Goal: Task Accomplishment & Management: Complete application form

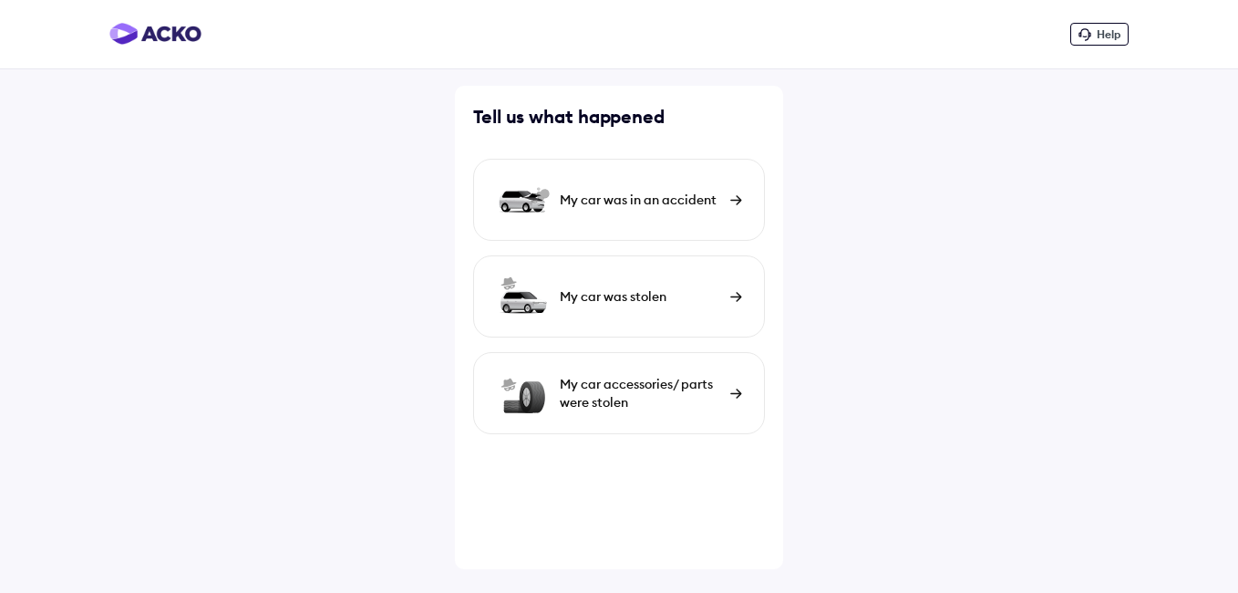
click at [732, 192] on div "My car was in an accident" at bounding box center [619, 200] width 292 height 82
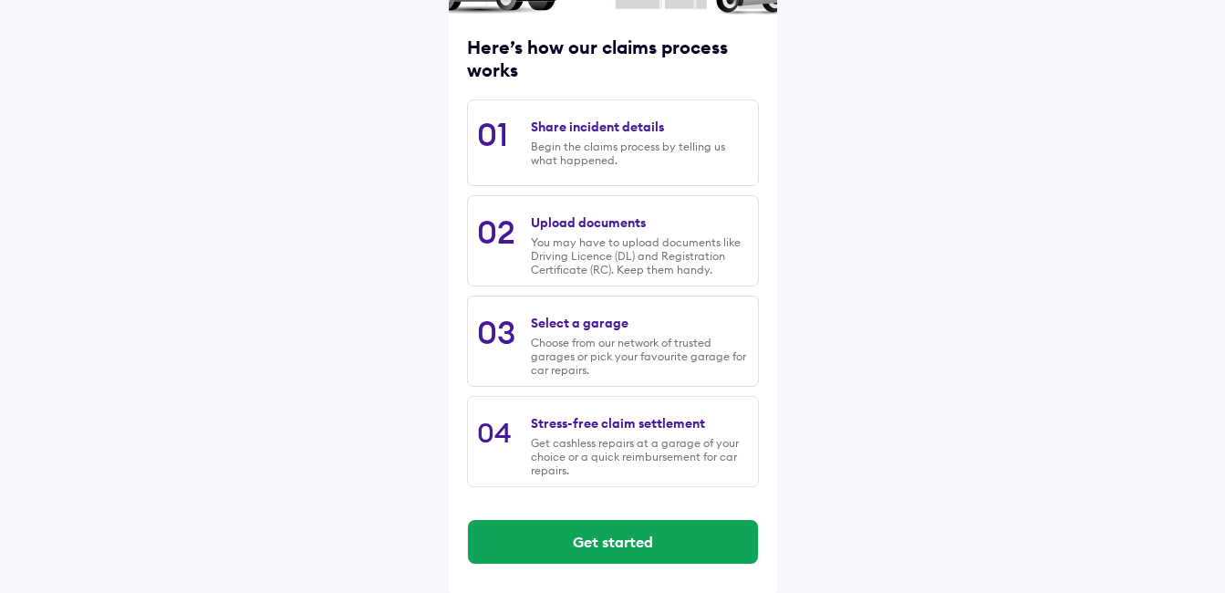
scroll to position [224, 0]
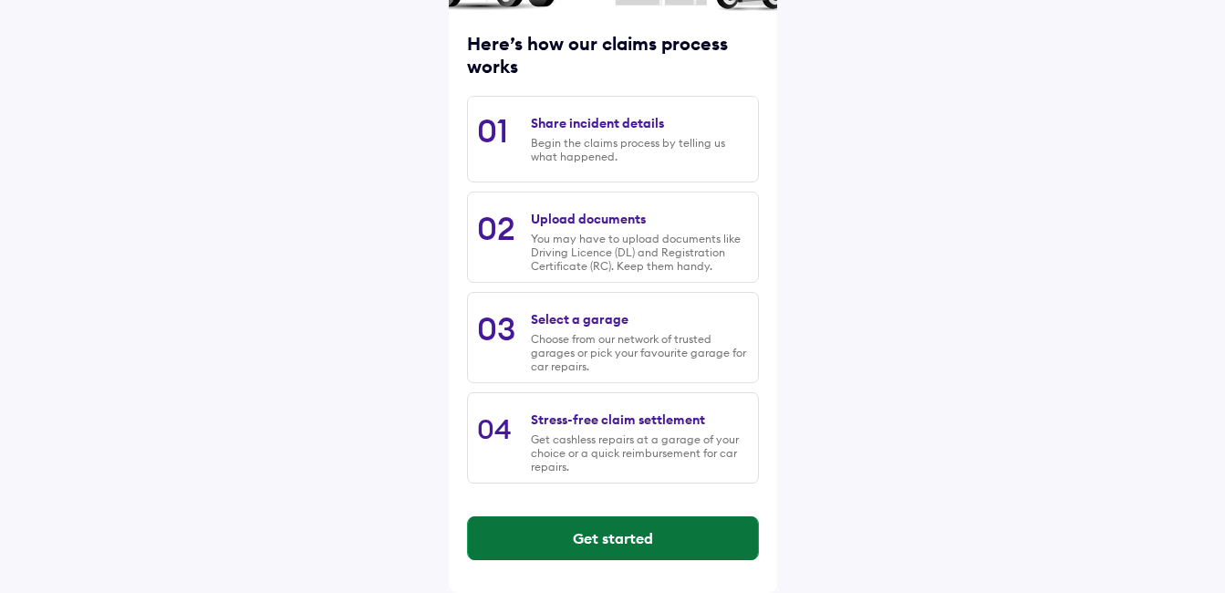
click at [570, 543] on button "Get started" at bounding box center [613, 538] width 290 height 44
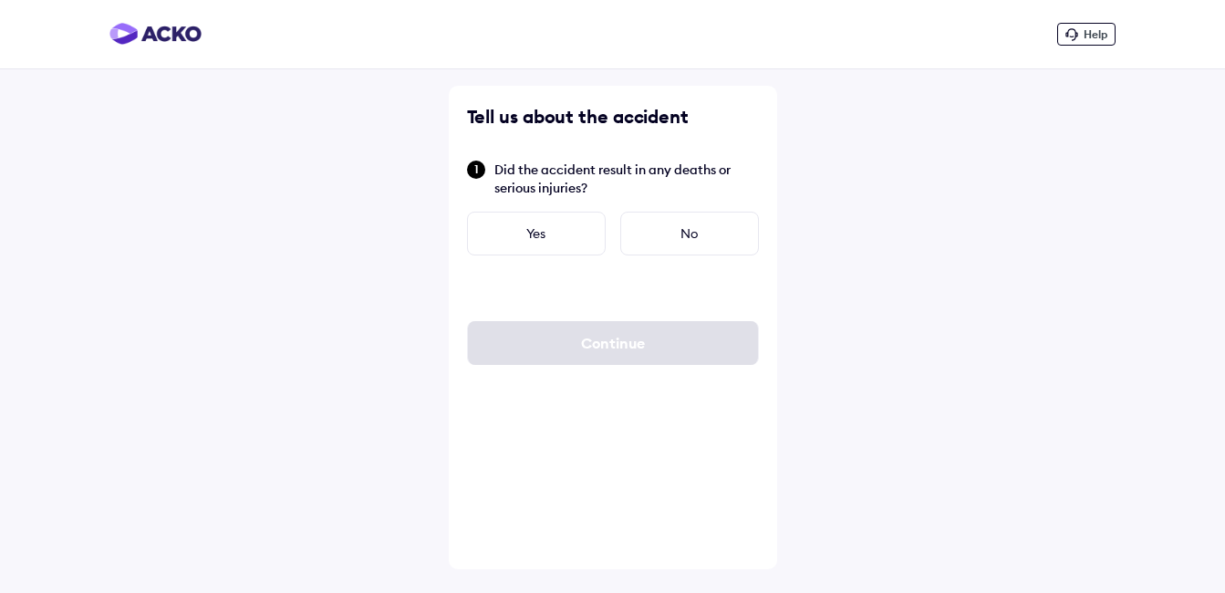
scroll to position [0, 0]
click at [699, 241] on div "No" at bounding box center [695, 234] width 139 height 44
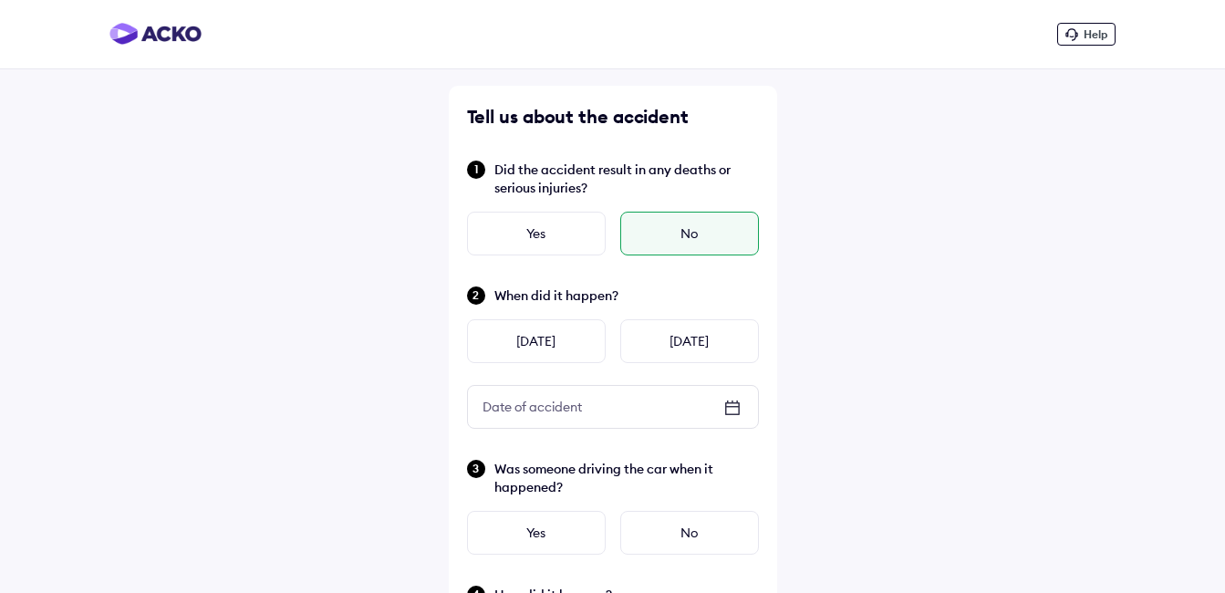
click at [731, 406] on icon at bounding box center [731, 407] width 13 height 2
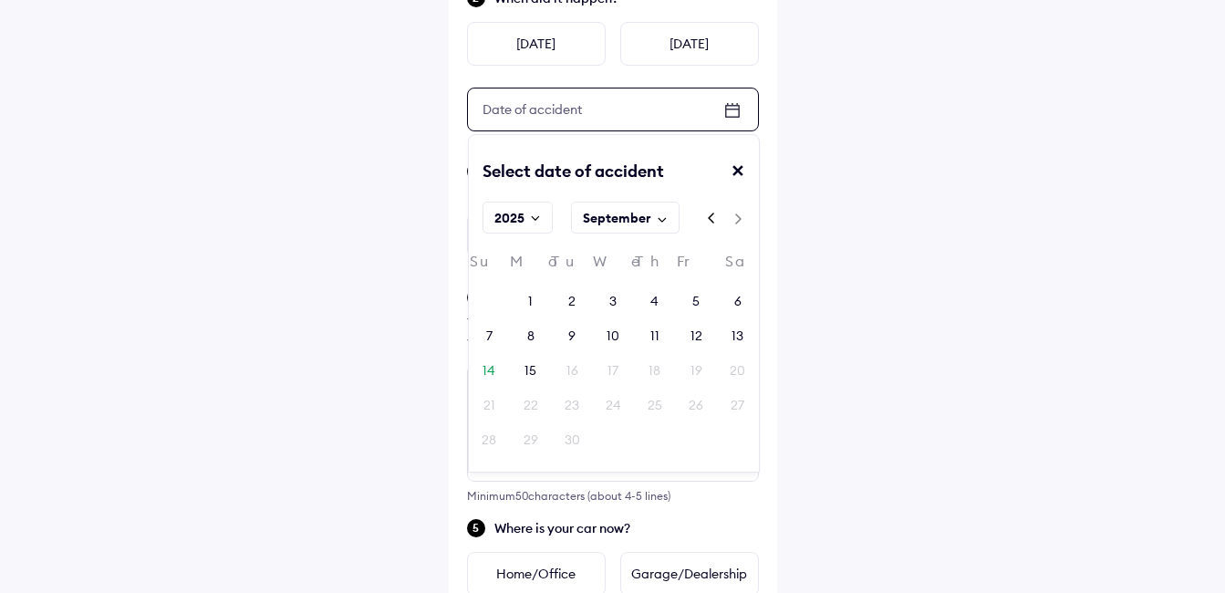
scroll to position [302, 0]
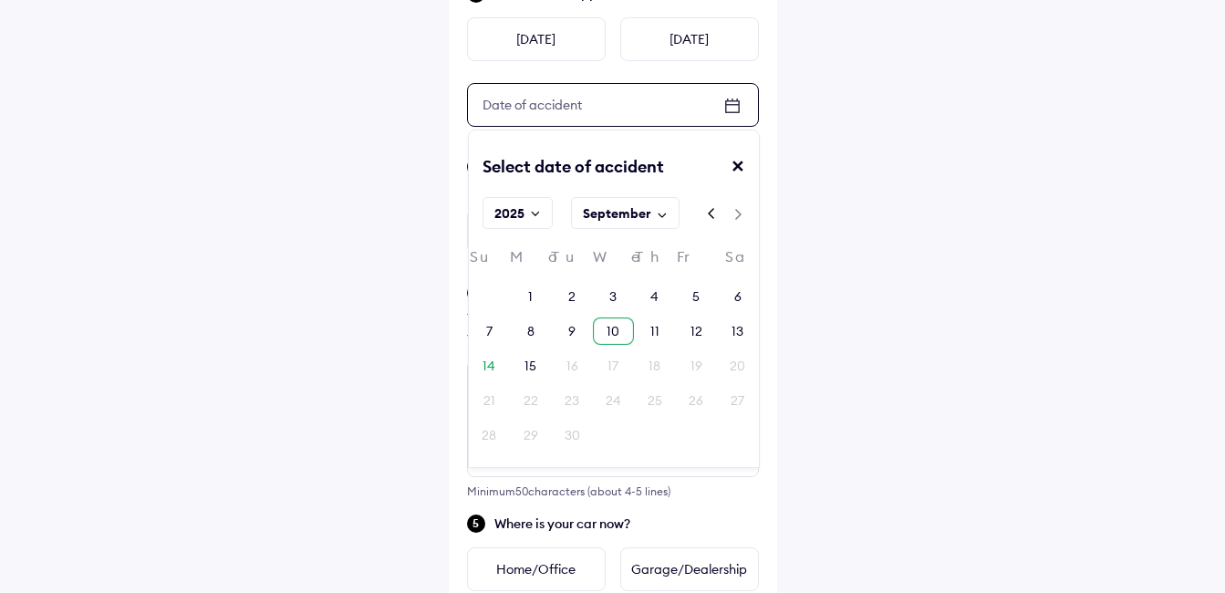
click at [617, 330] on div "10" at bounding box center [612, 331] width 13 height 18
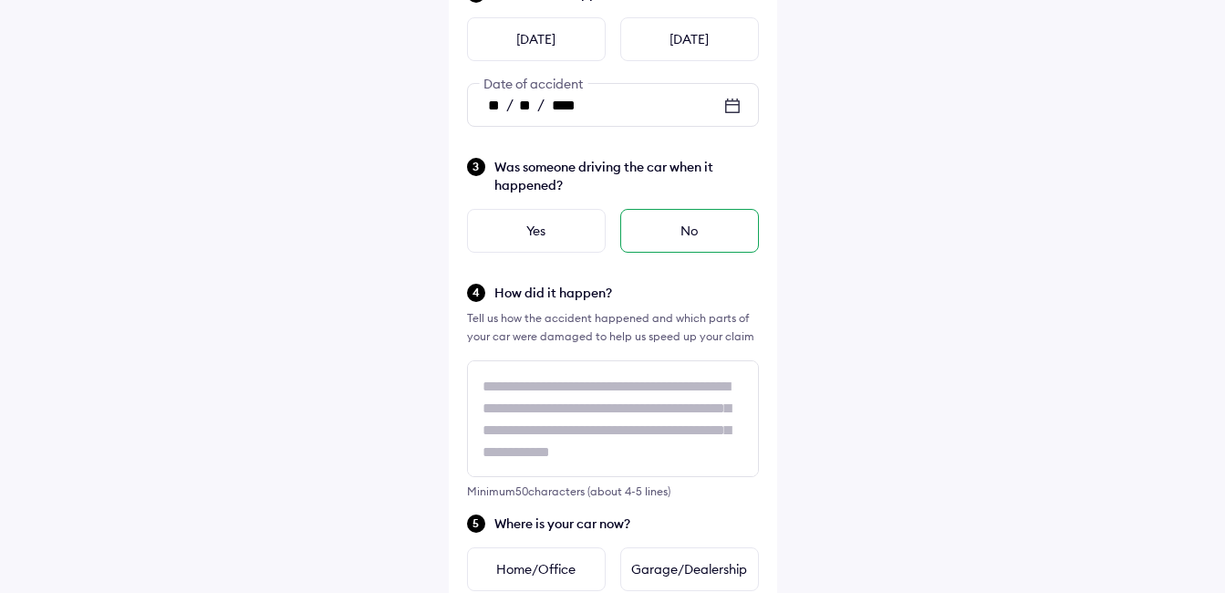
click at [701, 230] on div "No" at bounding box center [689, 231] width 139 height 44
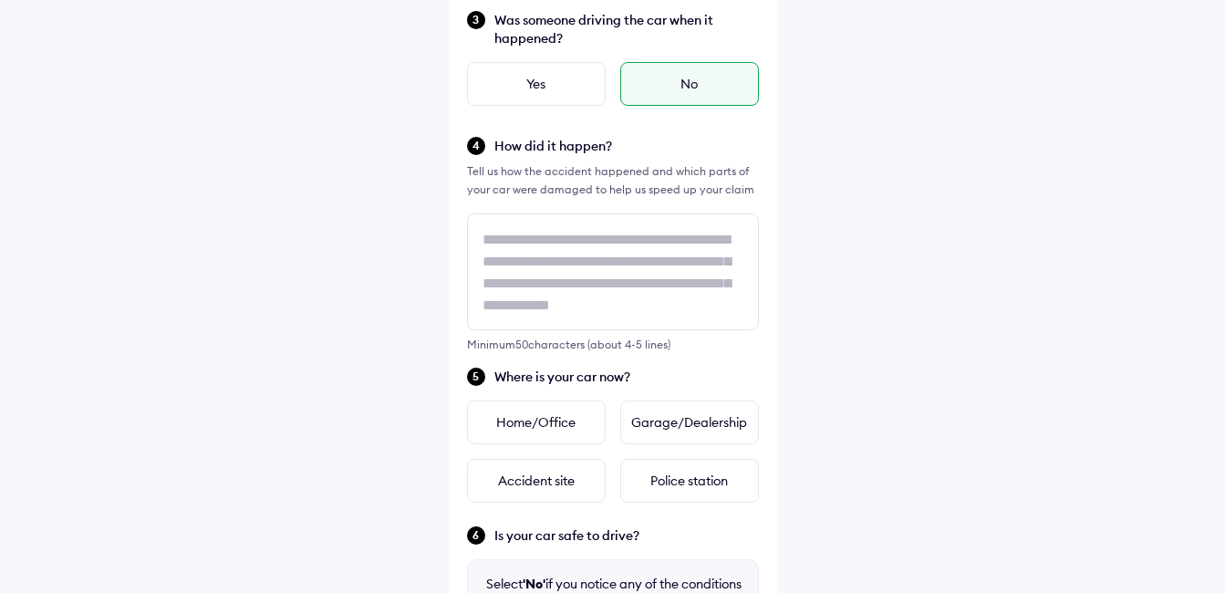
scroll to position [456, 0]
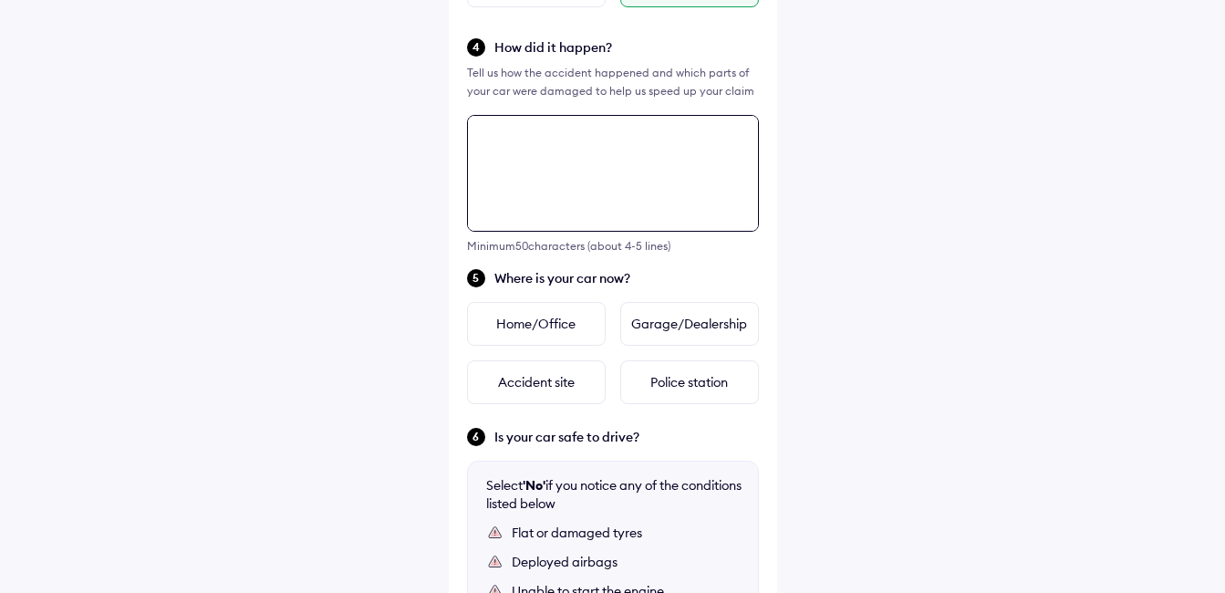
click at [552, 225] on div "Tell us about the accident Did the accident result in any deaths or serious inj…" at bounding box center [613, 232] width 328 height 1387
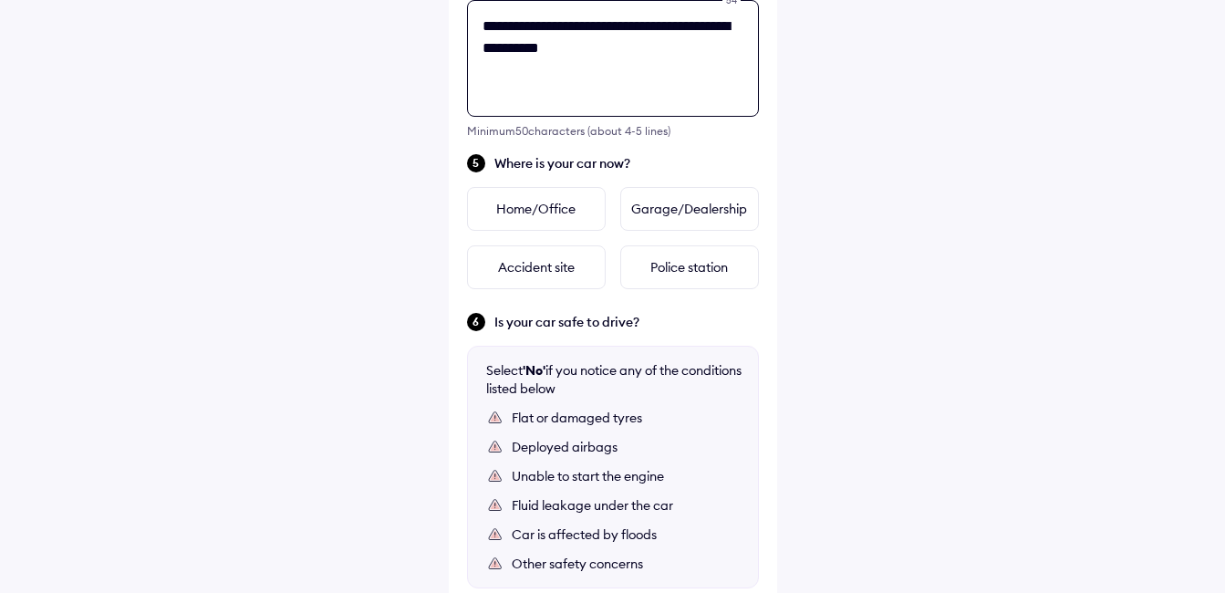
click at [619, 64] on textarea "**********" at bounding box center [613, 58] width 292 height 117
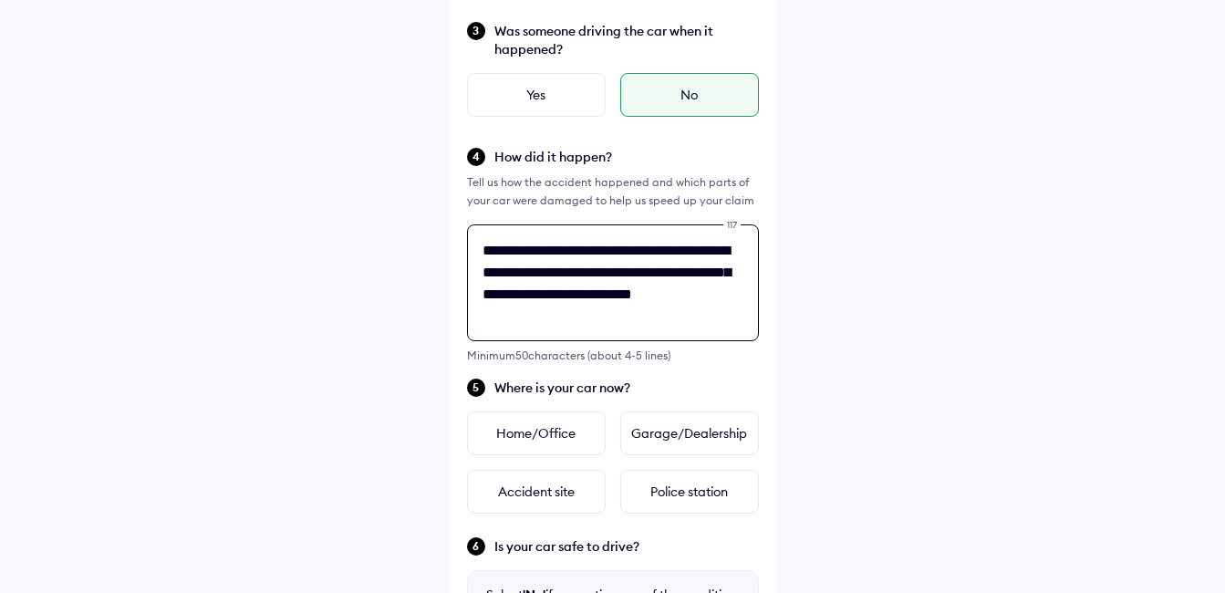
scroll to position [419, 0]
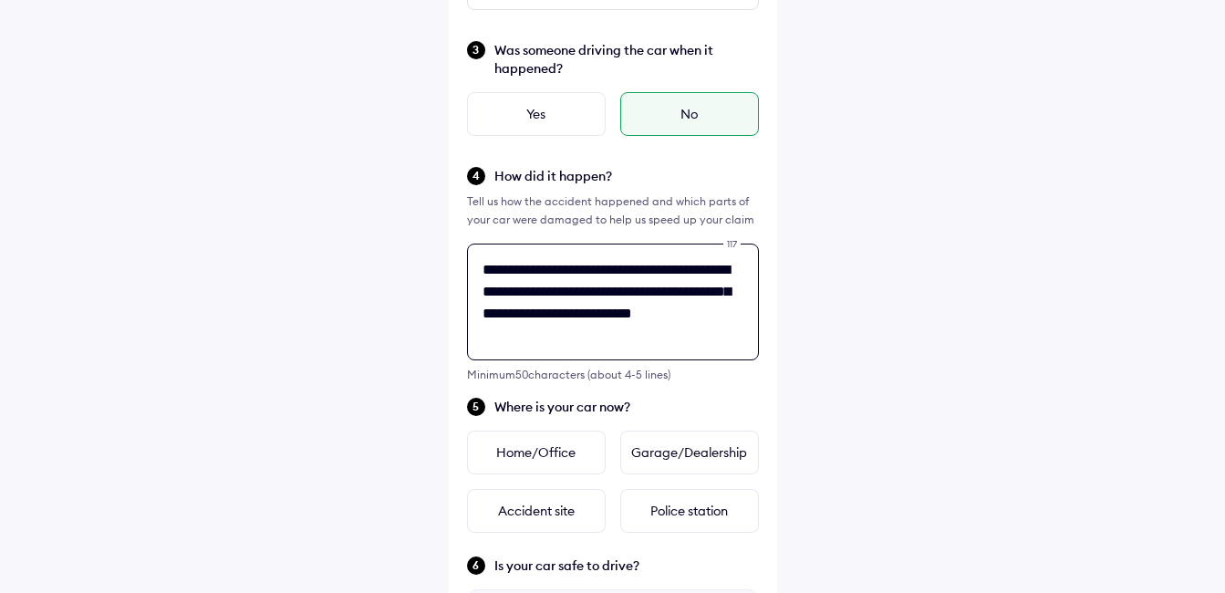
drag, startPoint x: 601, startPoint y: 97, endPoint x: 481, endPoint y: 273, distance: 213.2
click at [481, 273] on textarea "**********" at bounding box center [613, 301] width 292 height 117
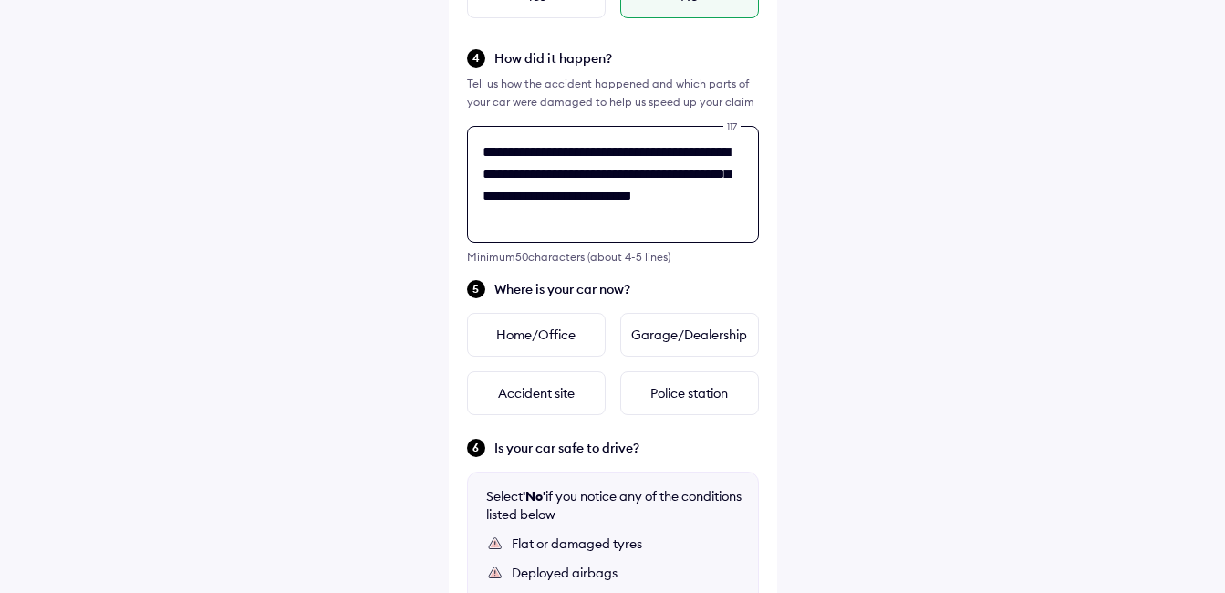
scroll to position [662, 0]
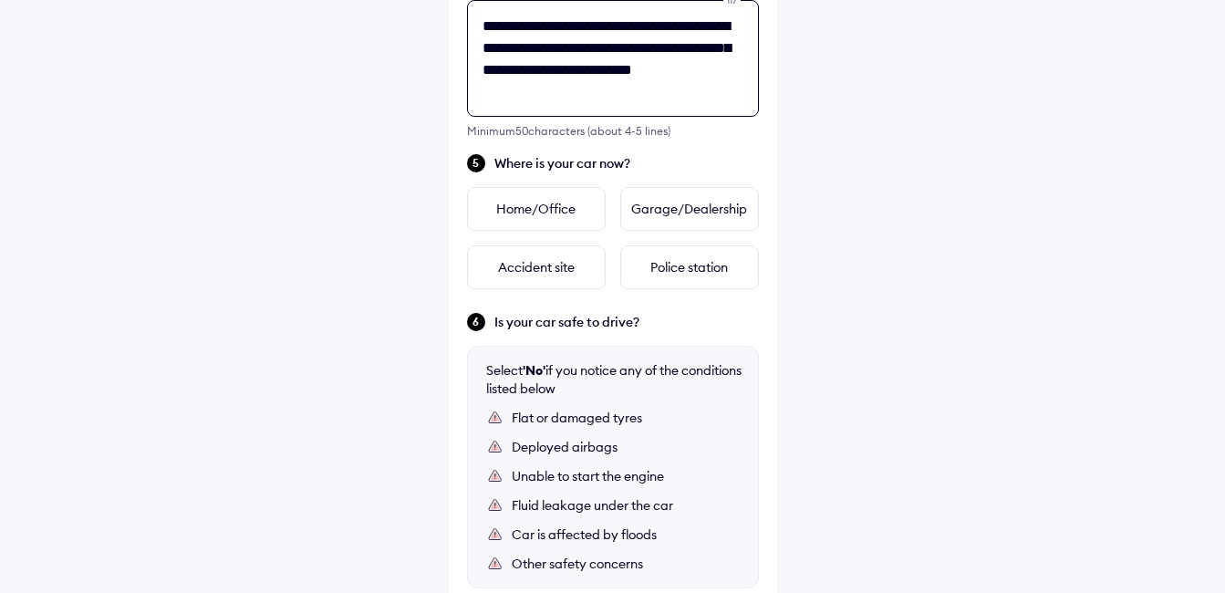
paste textarea "******"
type textarea "**********"
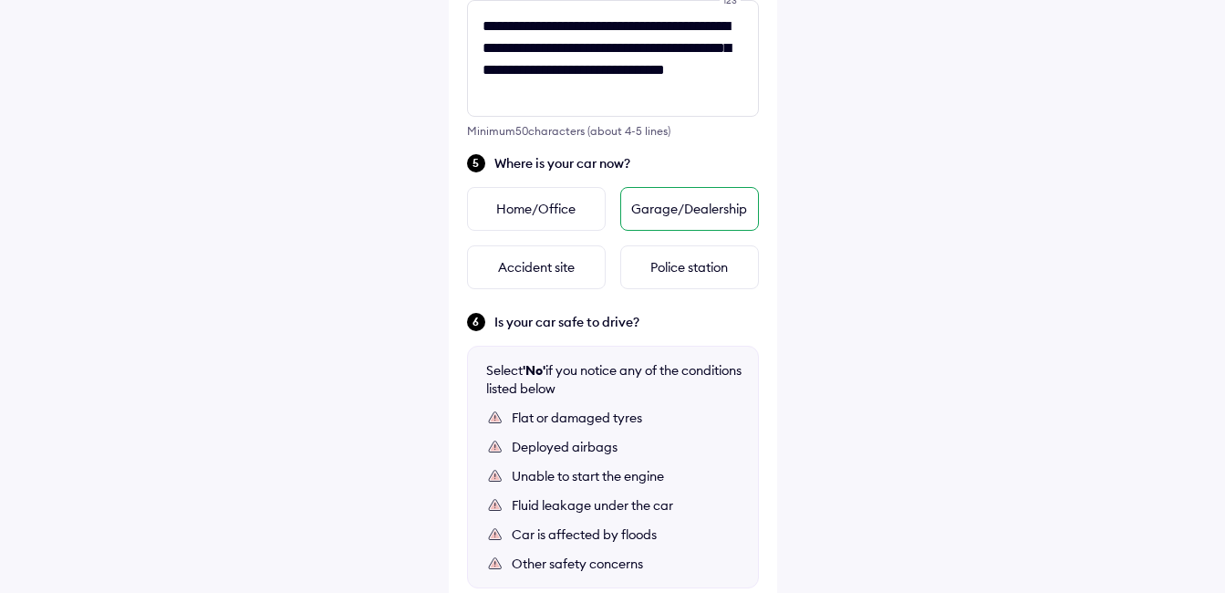
click at [672, 212] on div "Garage/Dealership" at bounding box center [689, 209] width 139 height 44
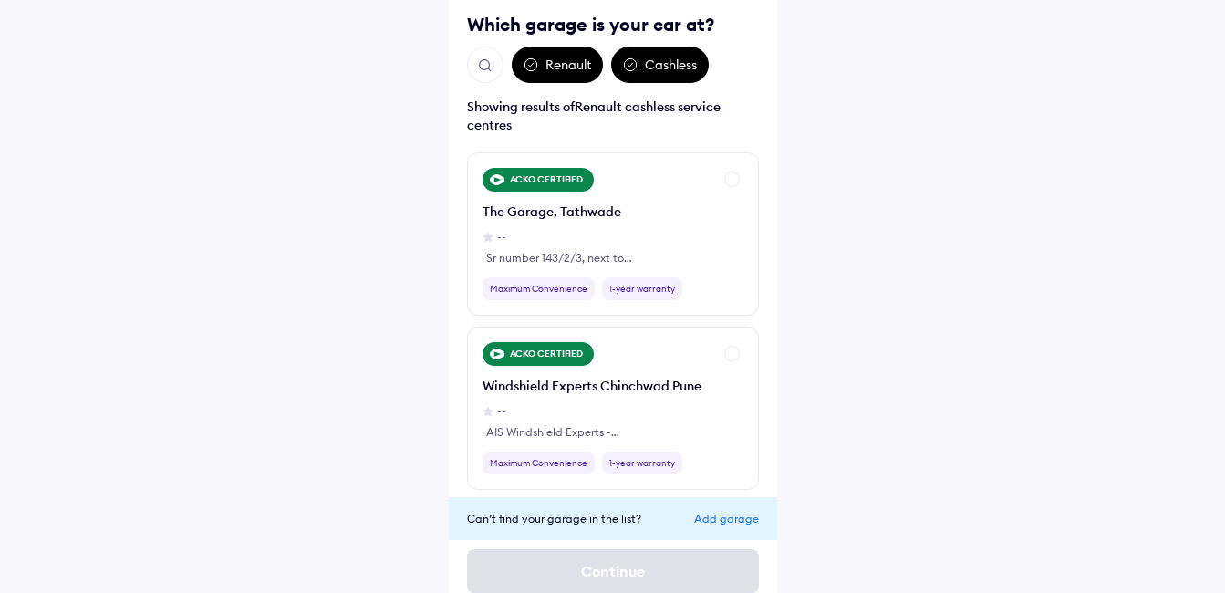
scroll to position [140, 0]
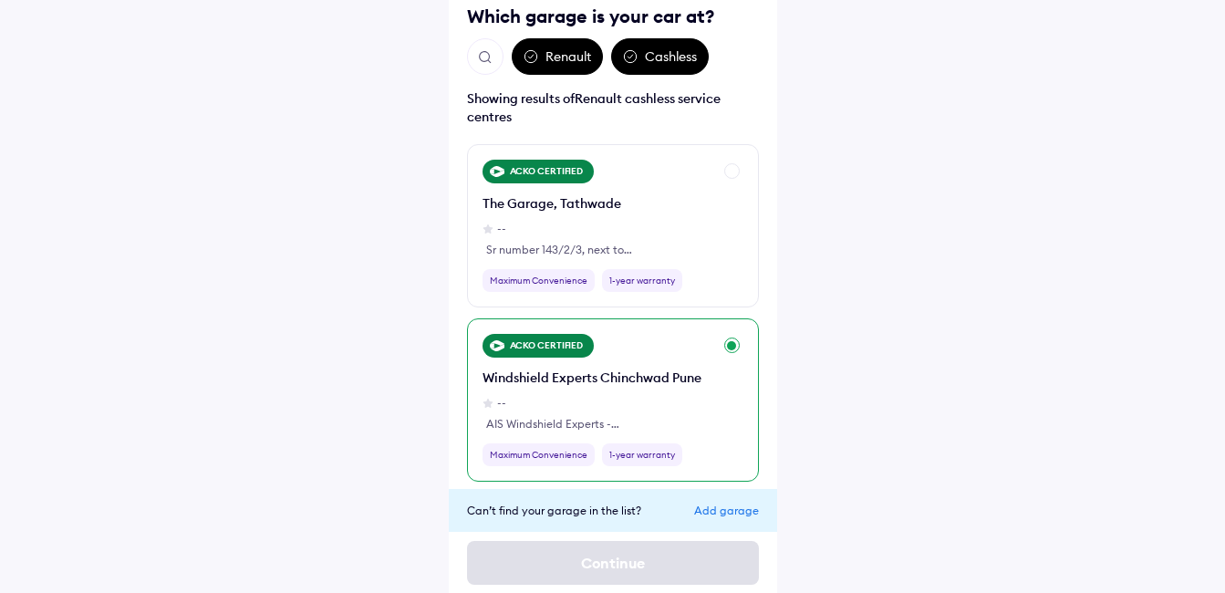
click at [533, 351] on div "ACKO CERTIFIED" at bounding box center [538, 346] width 112 height 24
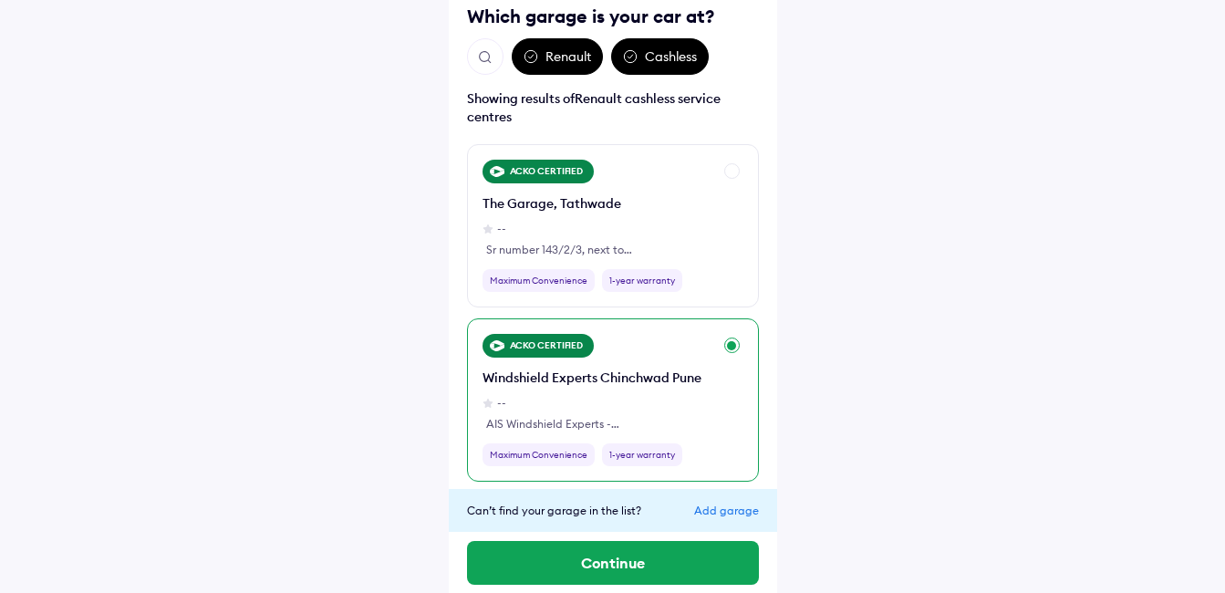
scroll to position [150, 0]
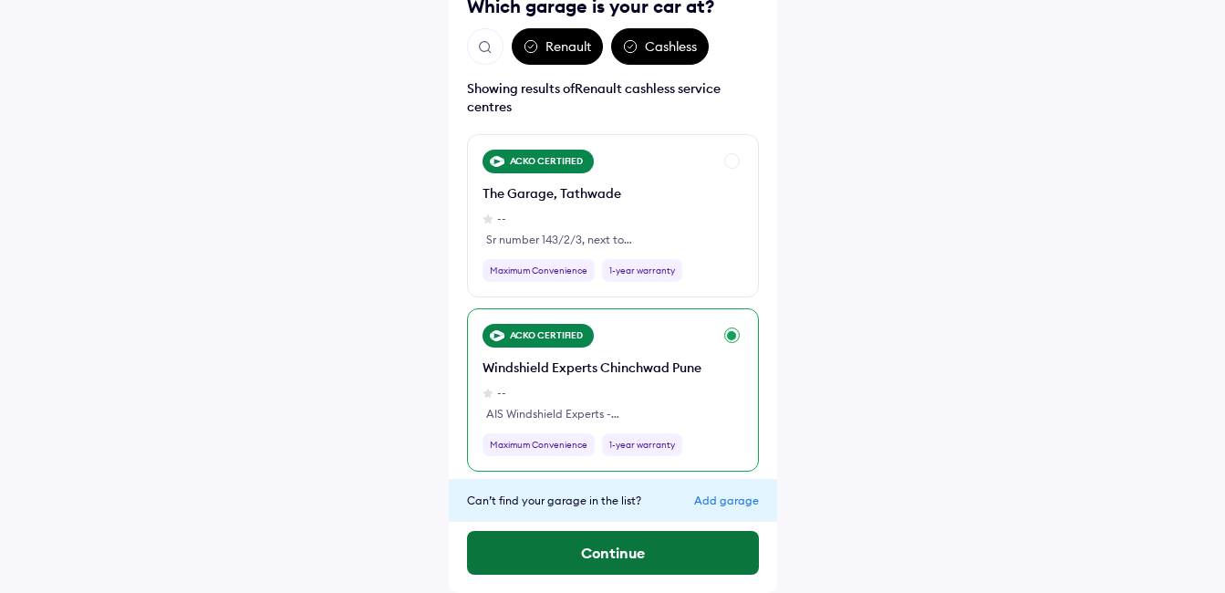
click at [632, 558] on button "Continue" at bounding box center [613, 553] width 292 height 44
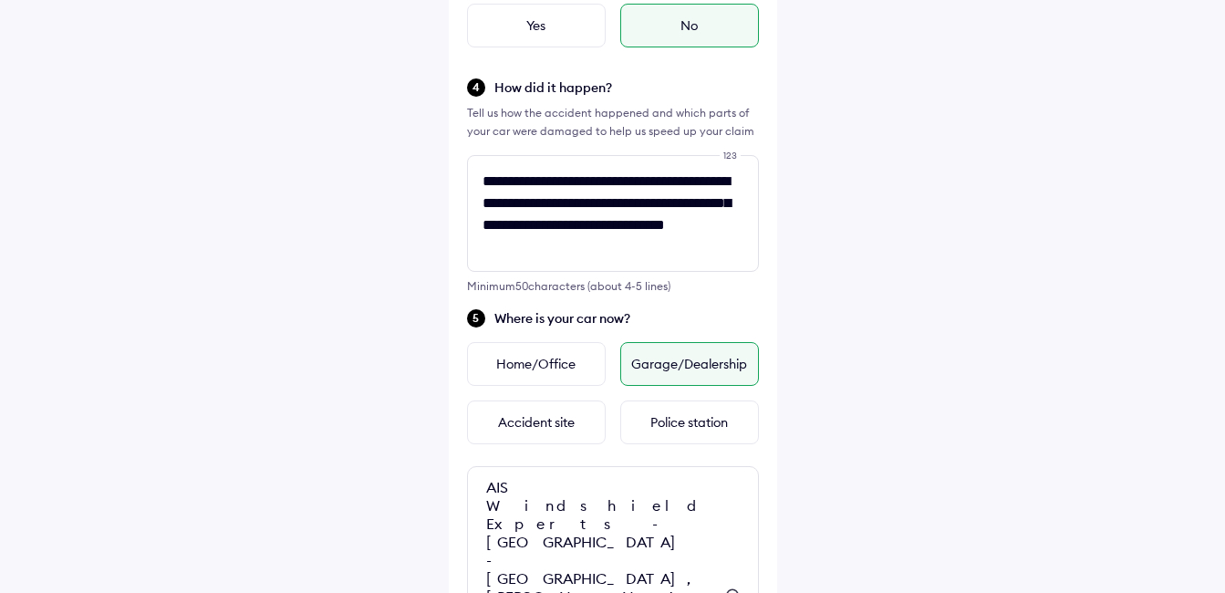
scroll to position [652, 0]
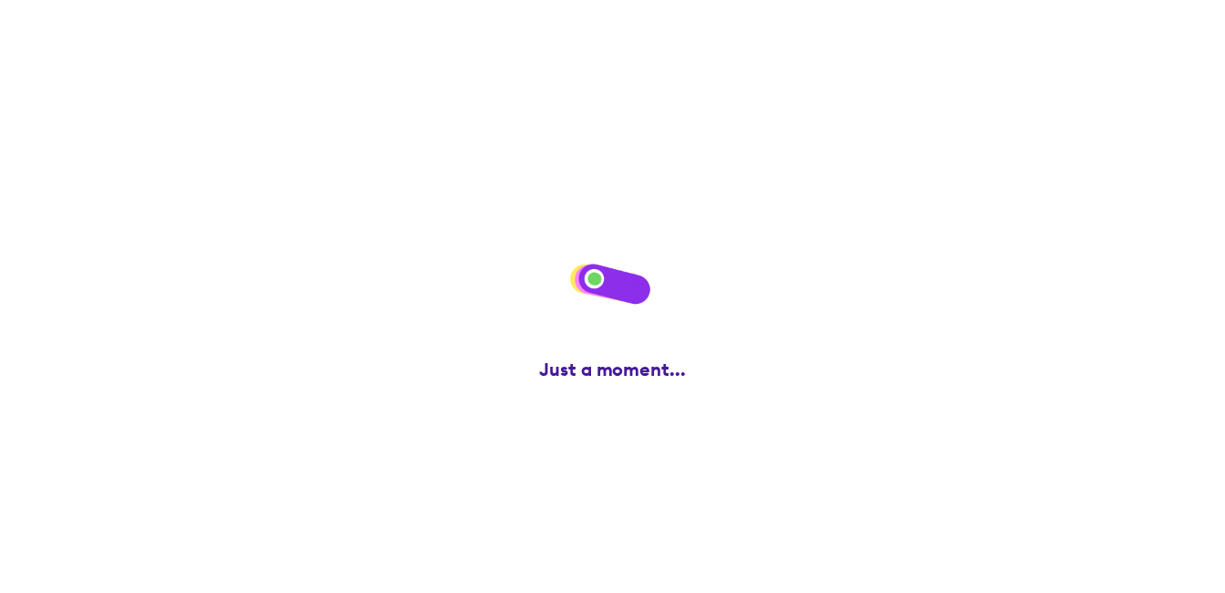
scroll to position [0, 0]
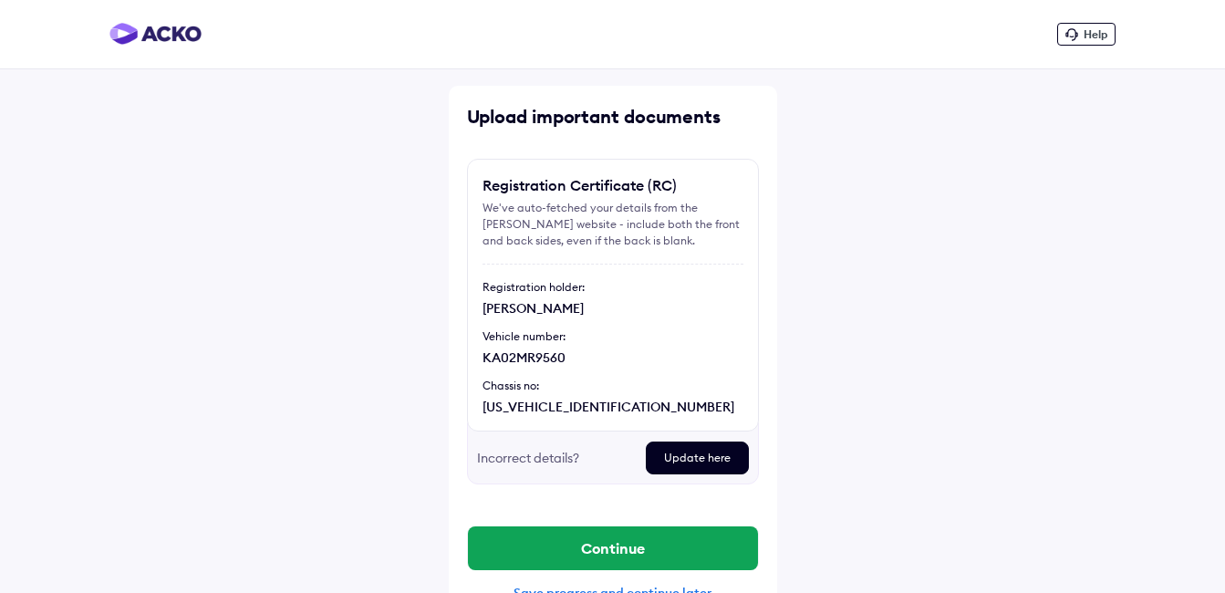
click at [582, 404] on div "[US_VEHICLE_IDENTIFICATION_NUMBER]" at bounding box center [612, 407] width 261 height 18
click at [638, 409] on div "[US_VEHICLE_IDENTIFICATION_NUMBER]" at bounding box center [612, 407] width 261 height 18
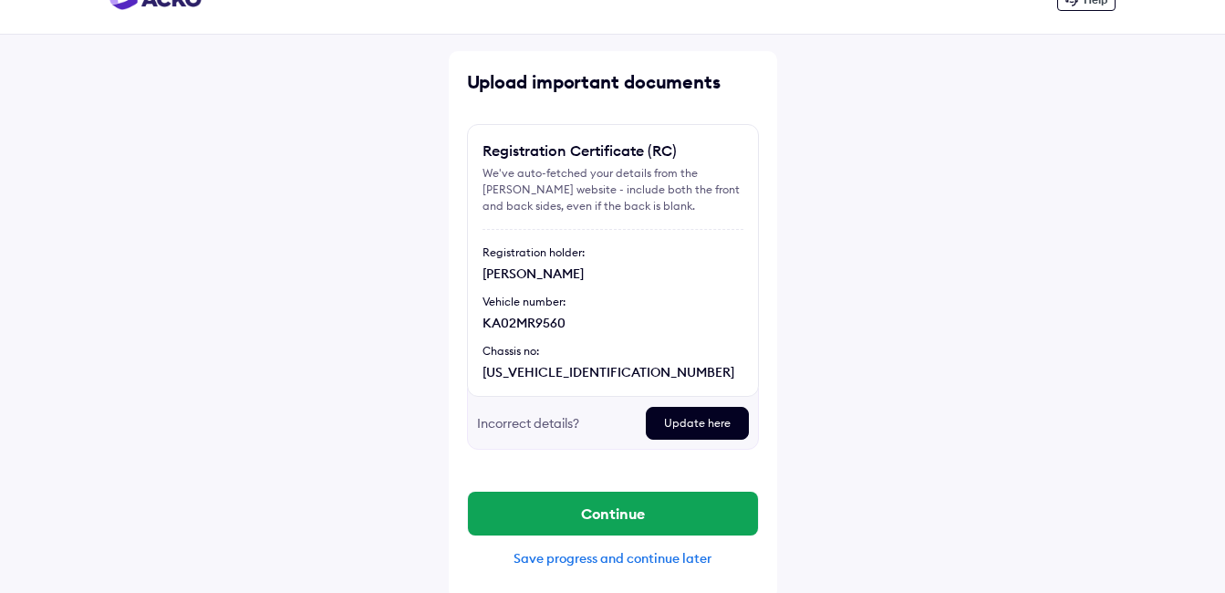
scroll to position [41, 0]
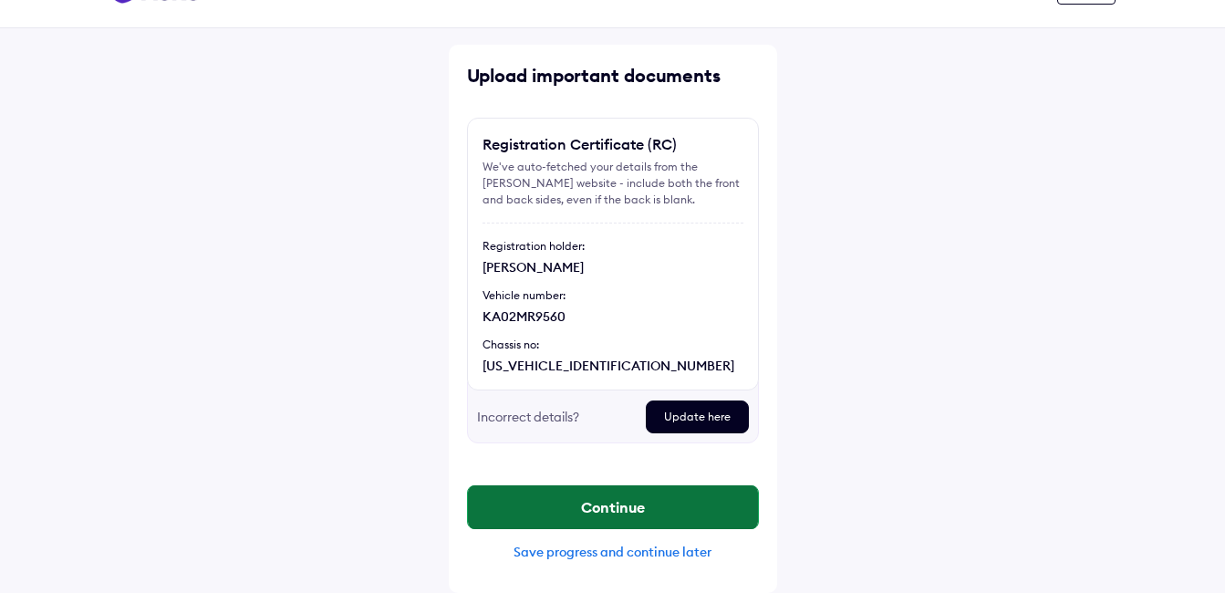
click at [577, 502] on button "Continue" at bounding box center [613, 507] width 290 height 44
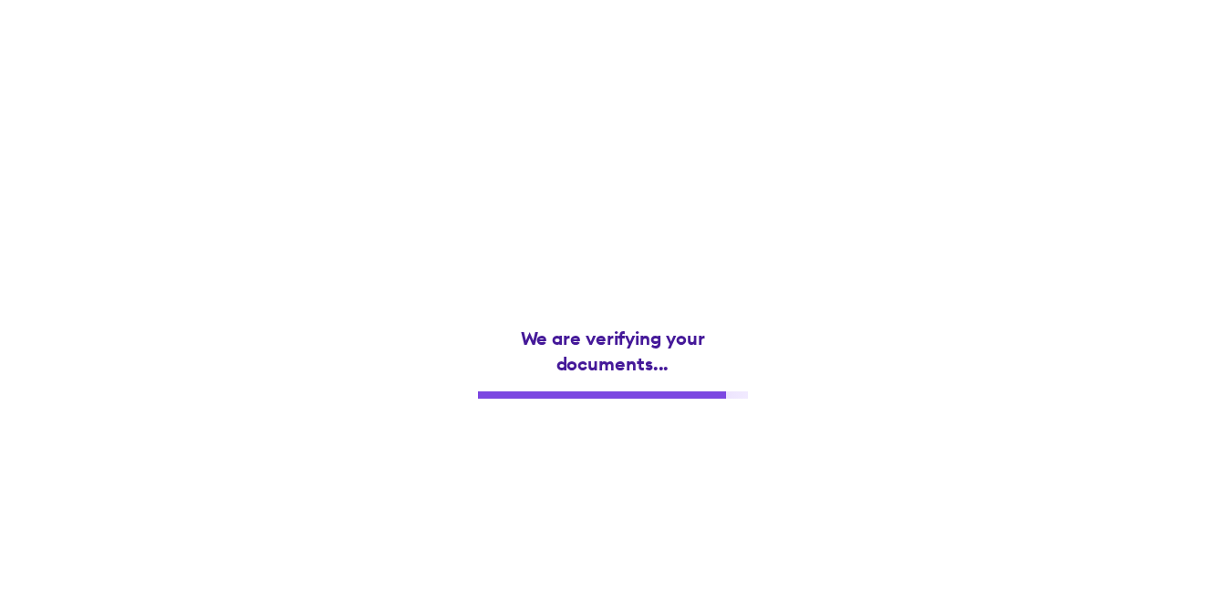
scroll to position [0, 0]
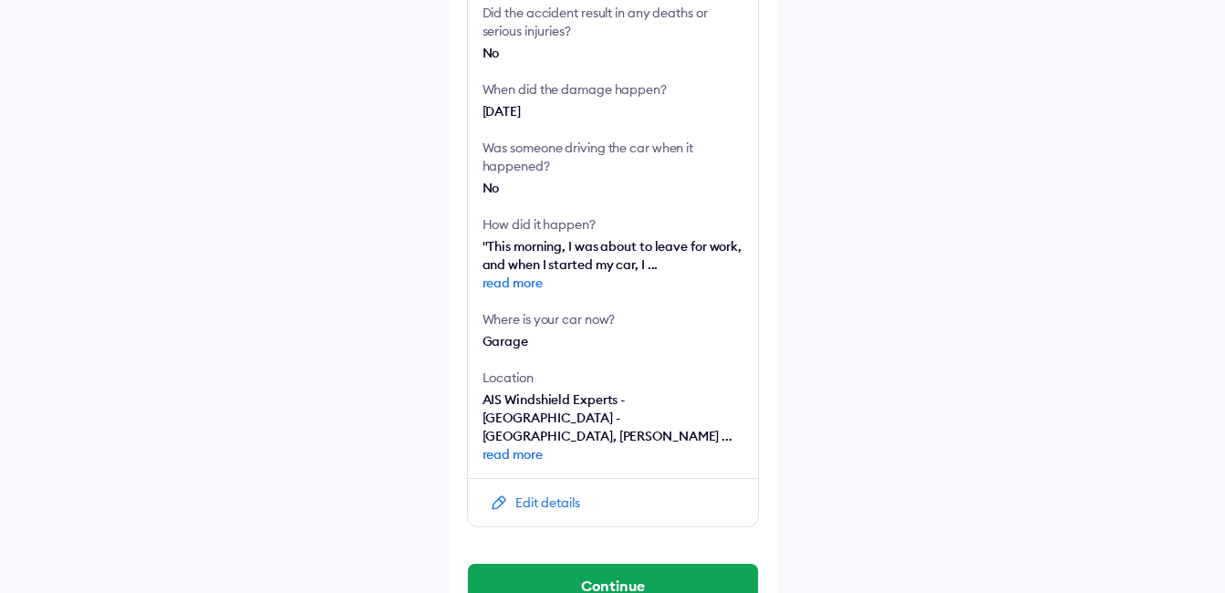
scroll to position [454, 0]
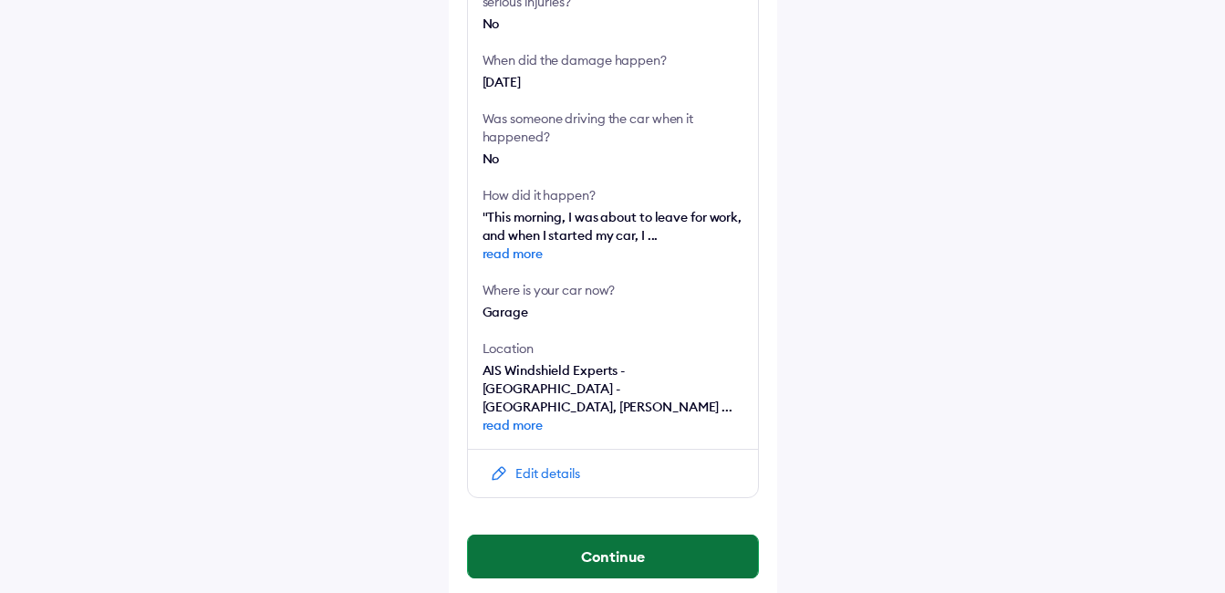
click at [563, 538] on button "Continue" at bounding box center [613, 556] width 290 height 44
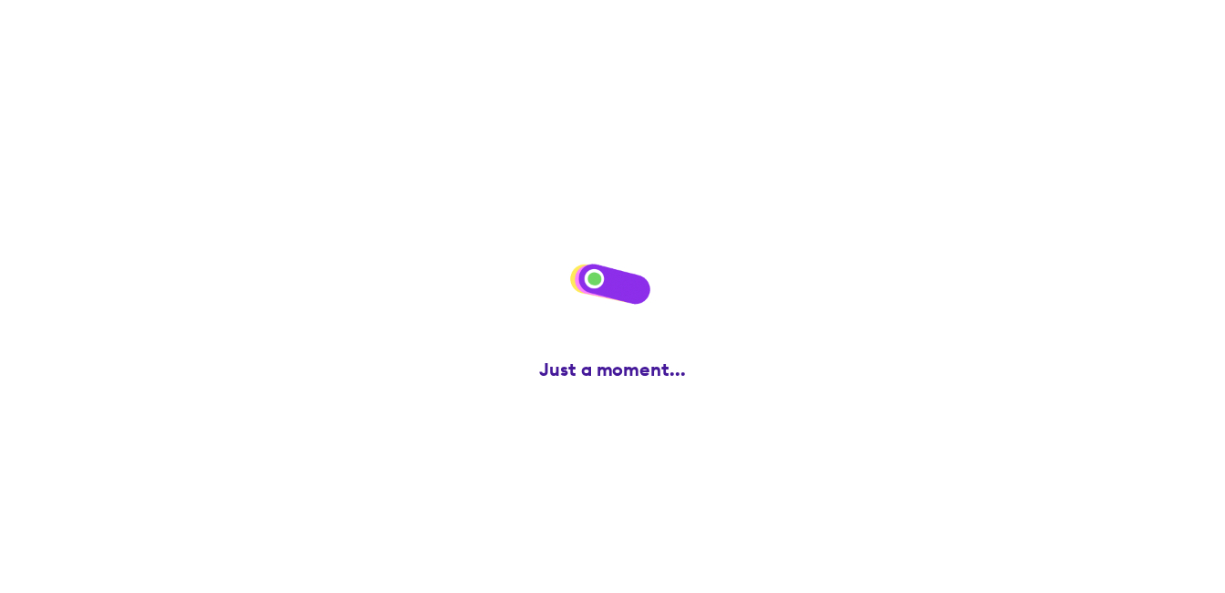
scroll to position [0, 0]
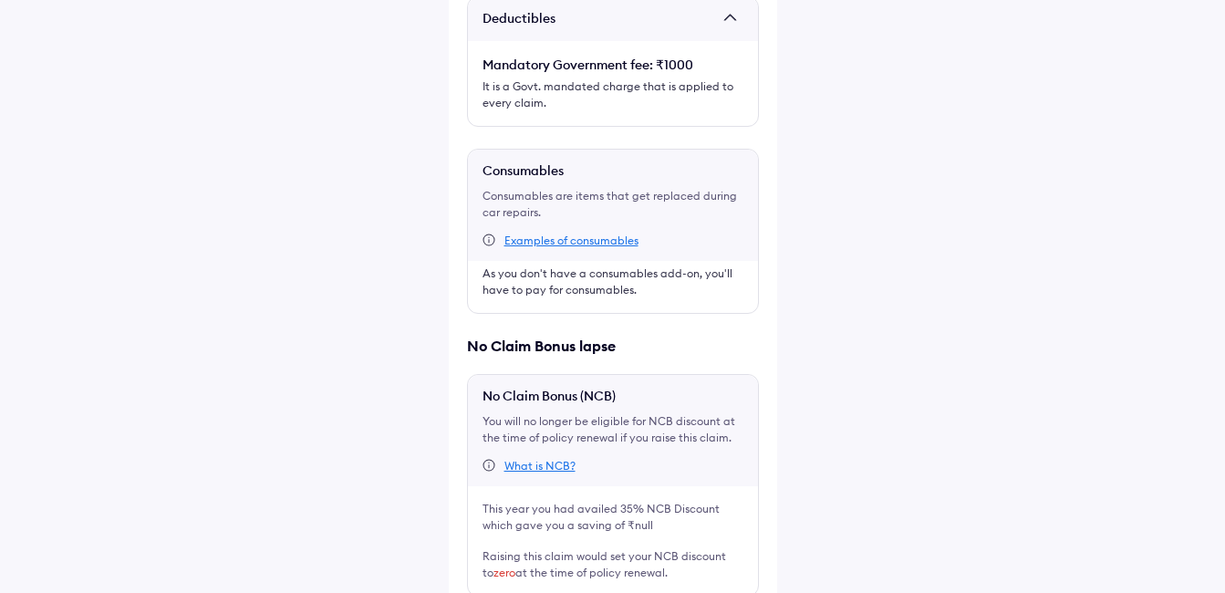
scroll to position [511, 0]
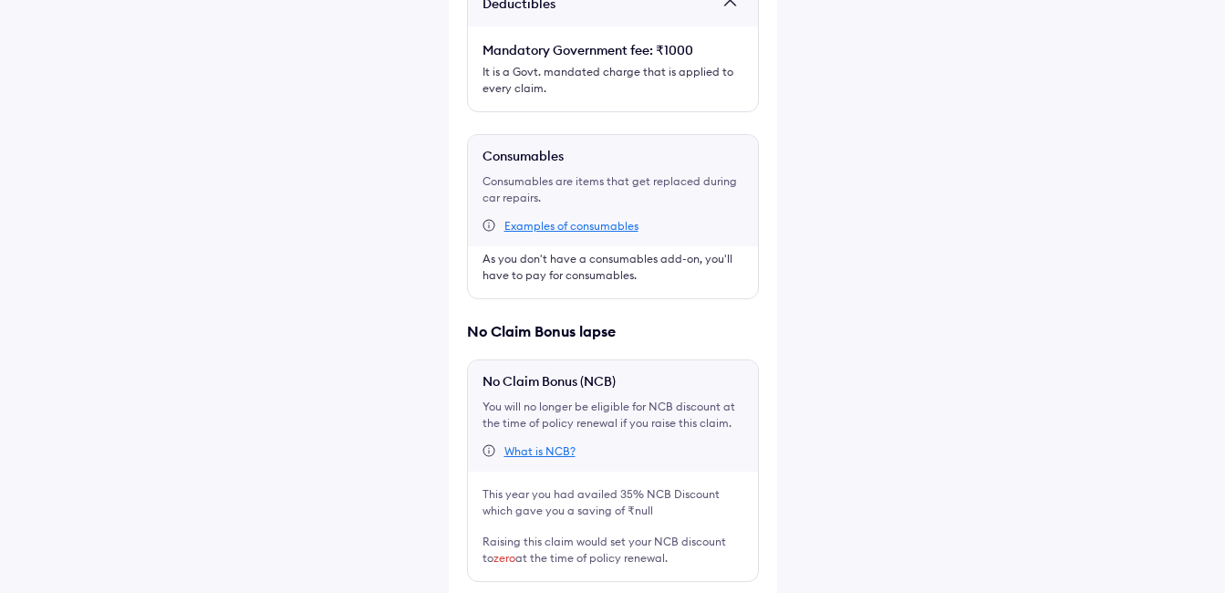
click at [525, 444] on div "What is NCB?" at bounding box center [539, 451] width 71 height 15
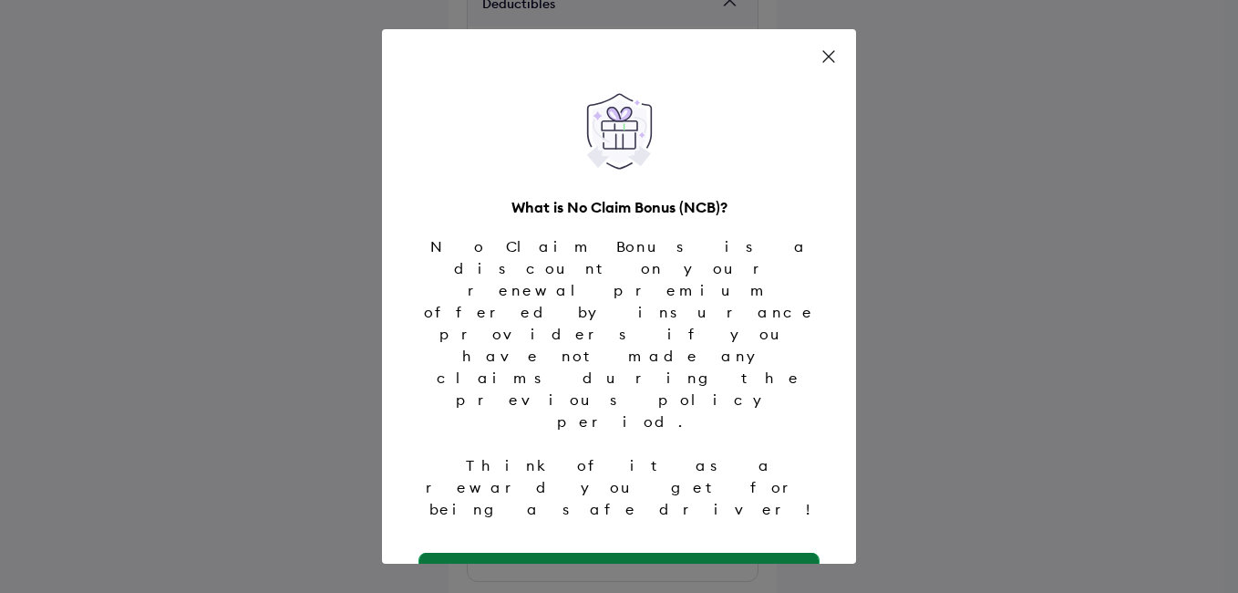
click at [585, 553] on button "Got it" at bounding box center [618, 575] width 399 height 44
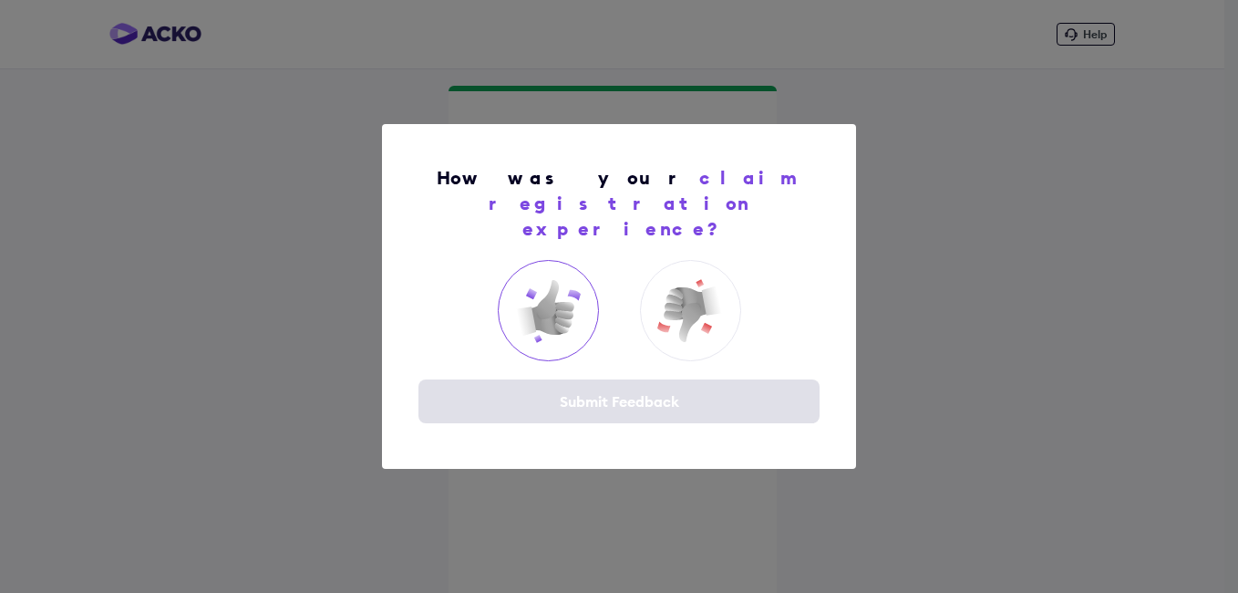
click at [548, 302] on img at bounding box center [548, 310] width 73 height 73
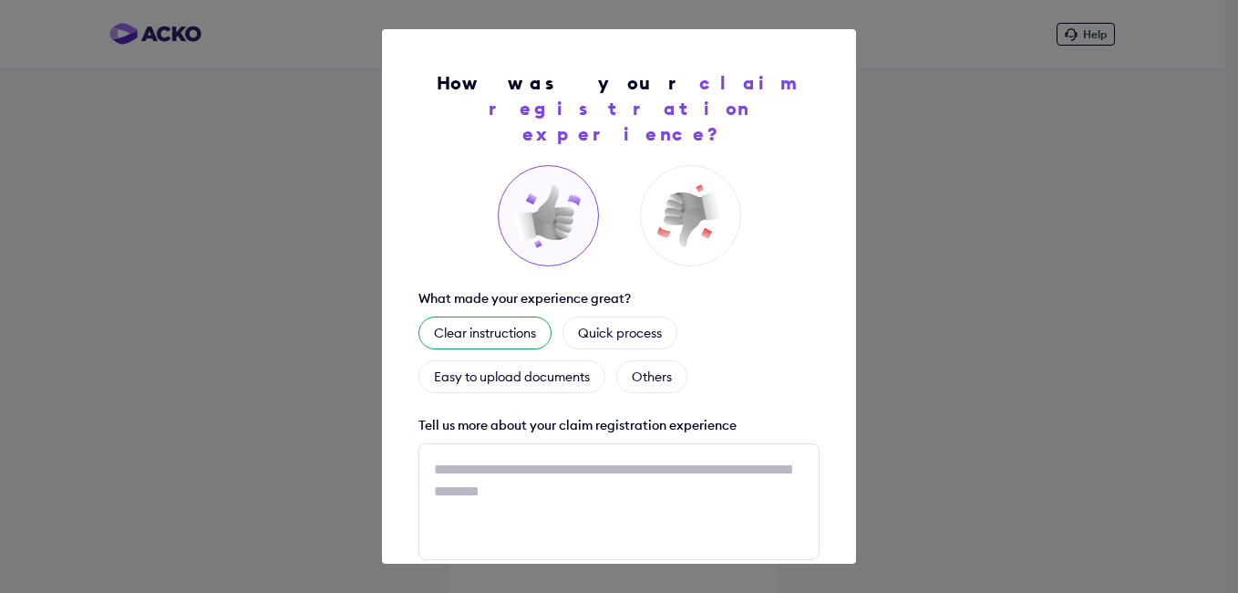
click at [478, 316] on div "Clear instructions" at bounding box center [485, 332] width 133 height 33
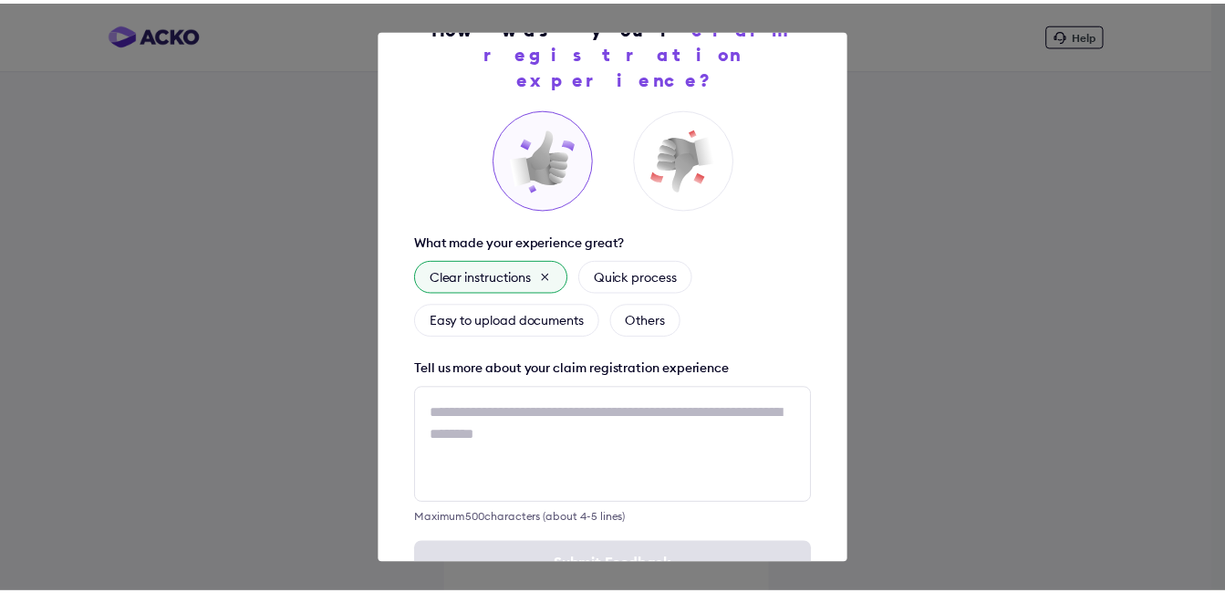
scroll to position [99, 0]
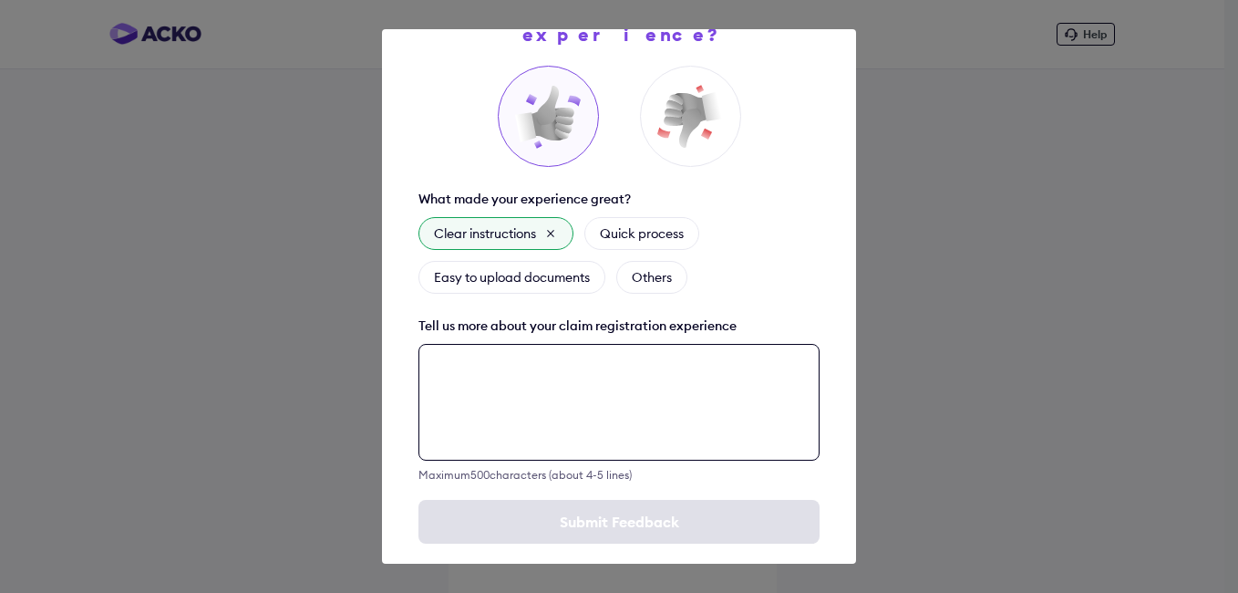
click at [457, 345] on textarea at bounding box center [619, 402] width 401 height 117
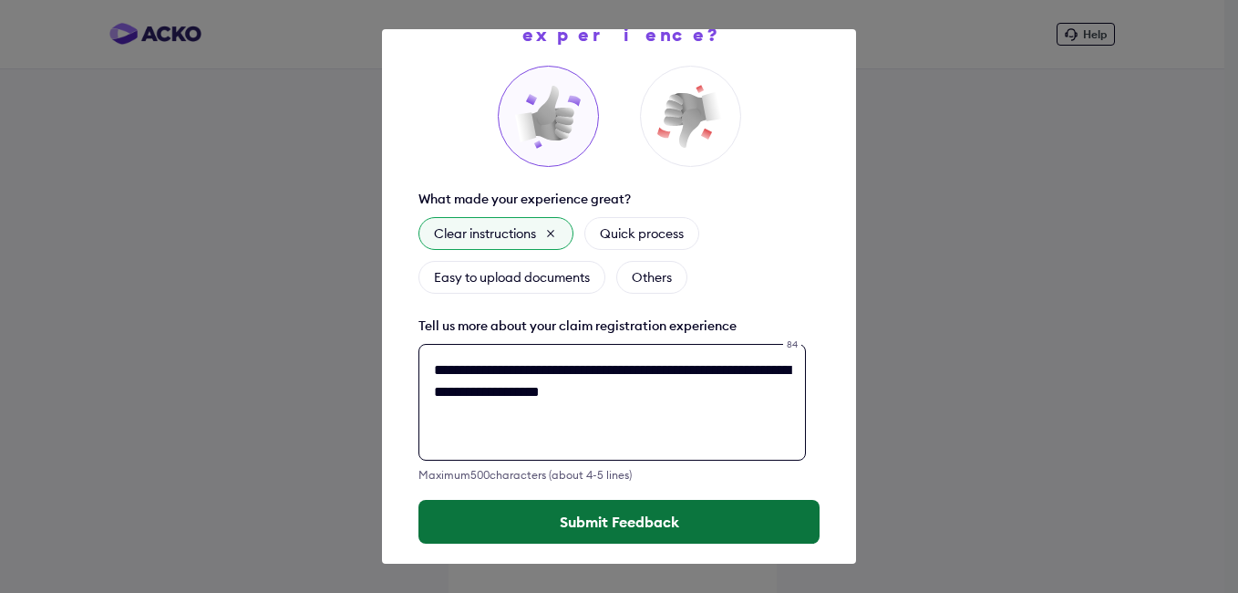
type textarea "**********"
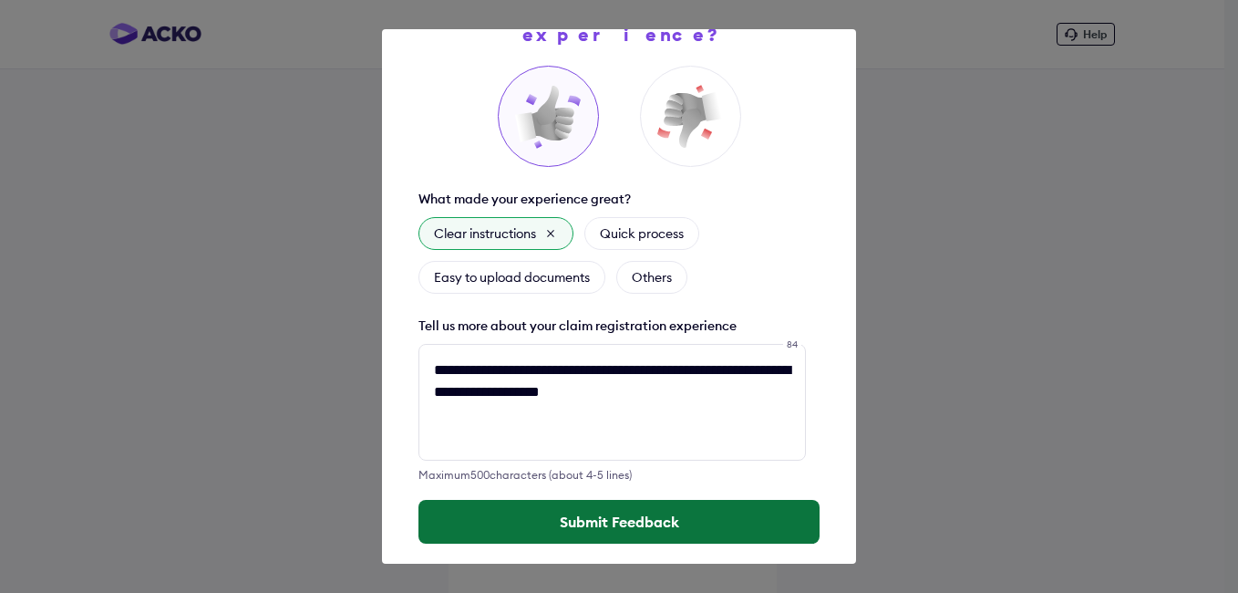
click at [587, 500] on button "Submit Feedback" at bounding box center [619, 522] width 401 height 44
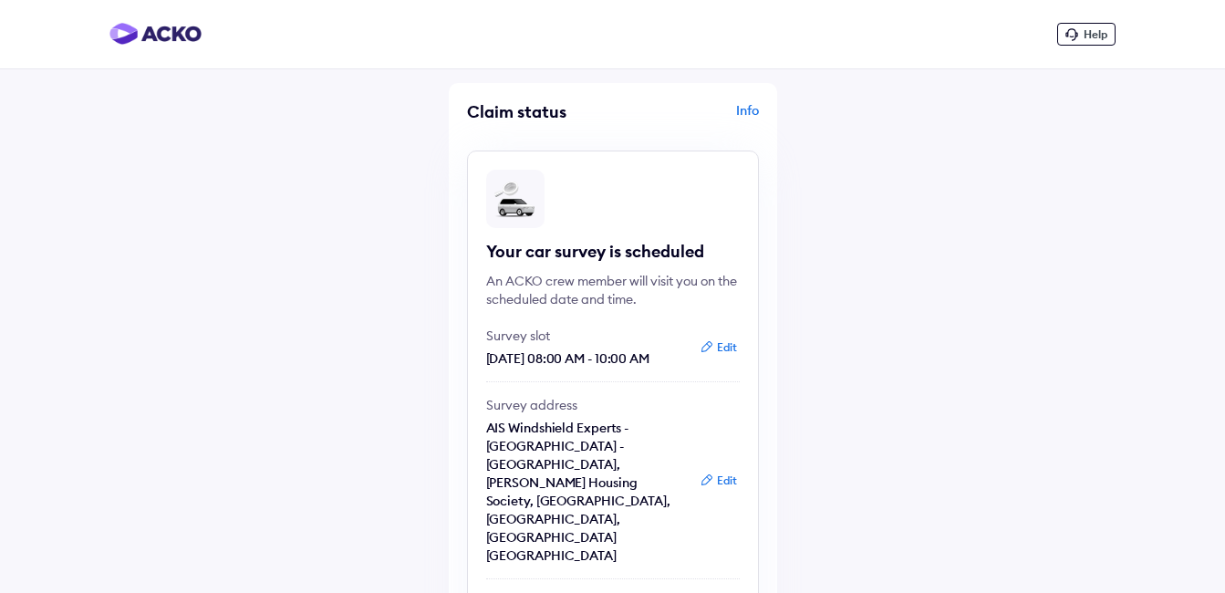
click at [742, 108] on div "Info" at bounding box center [687, 118] width 141 height 35
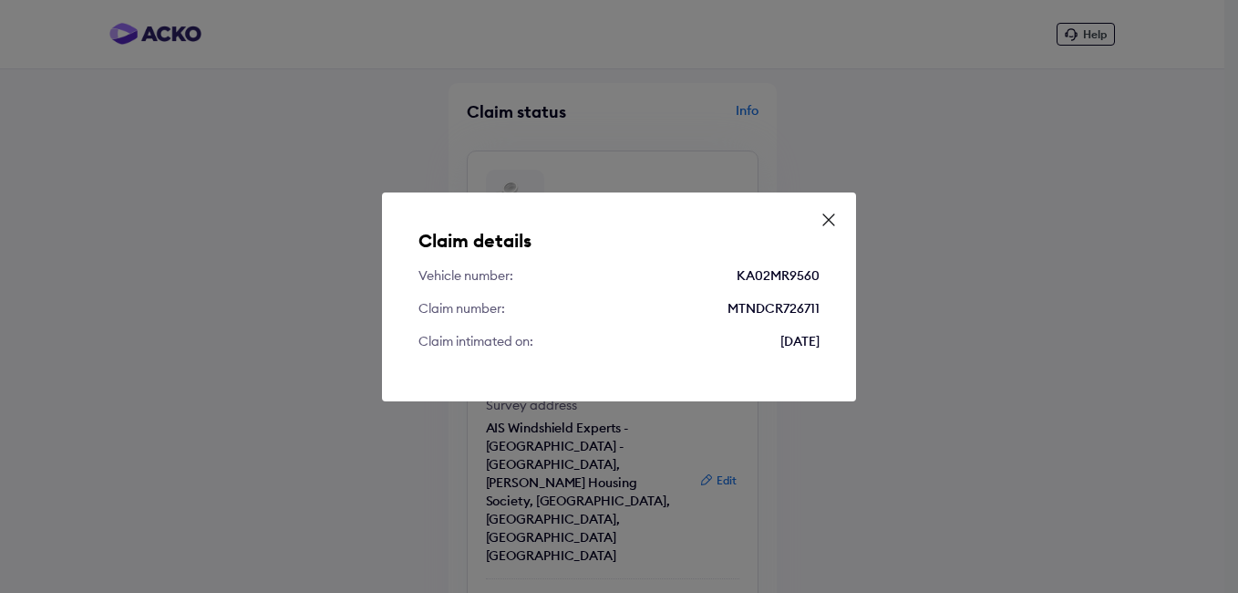
click at [834, 212] on icon at bounding box center [829, 220] width 18 height 18
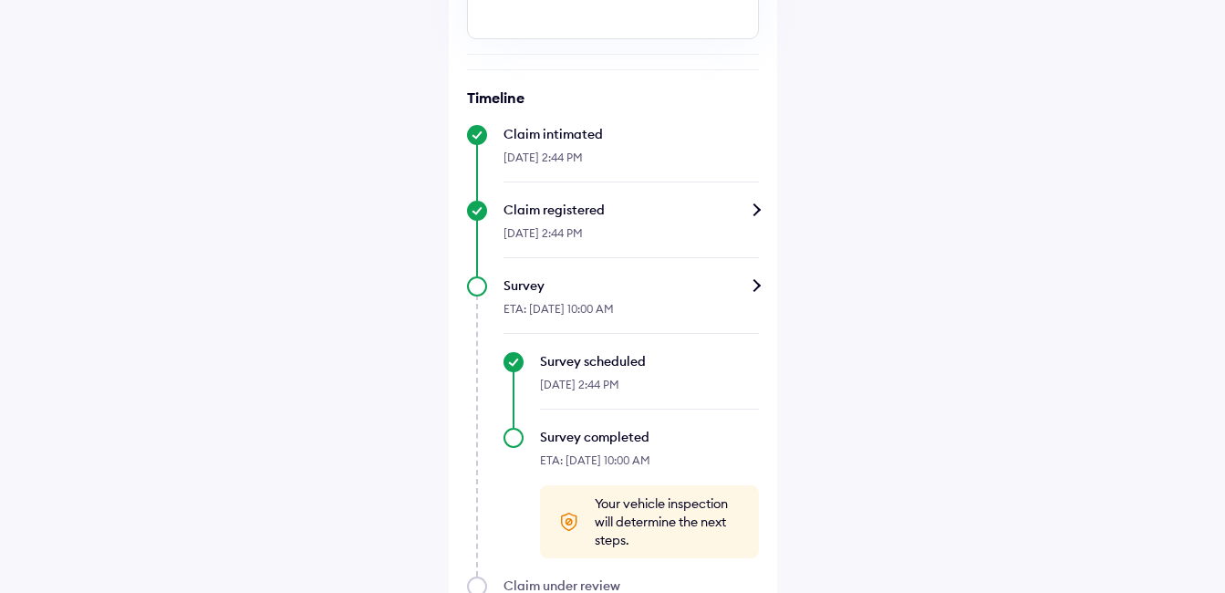
scroll to position [646, 0]
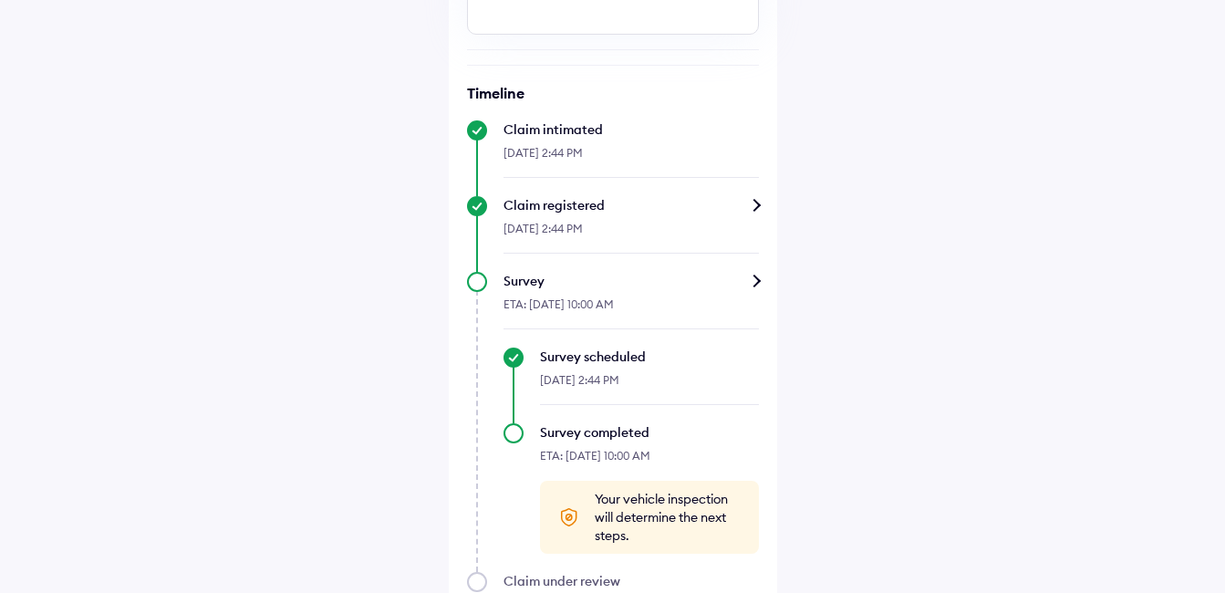
click at [1064, 254] on div "Help Claim status Info Your car survey is scheduled An ACKO crew member will vi…" at bounding box center [612, 0] width 1225 height 1293
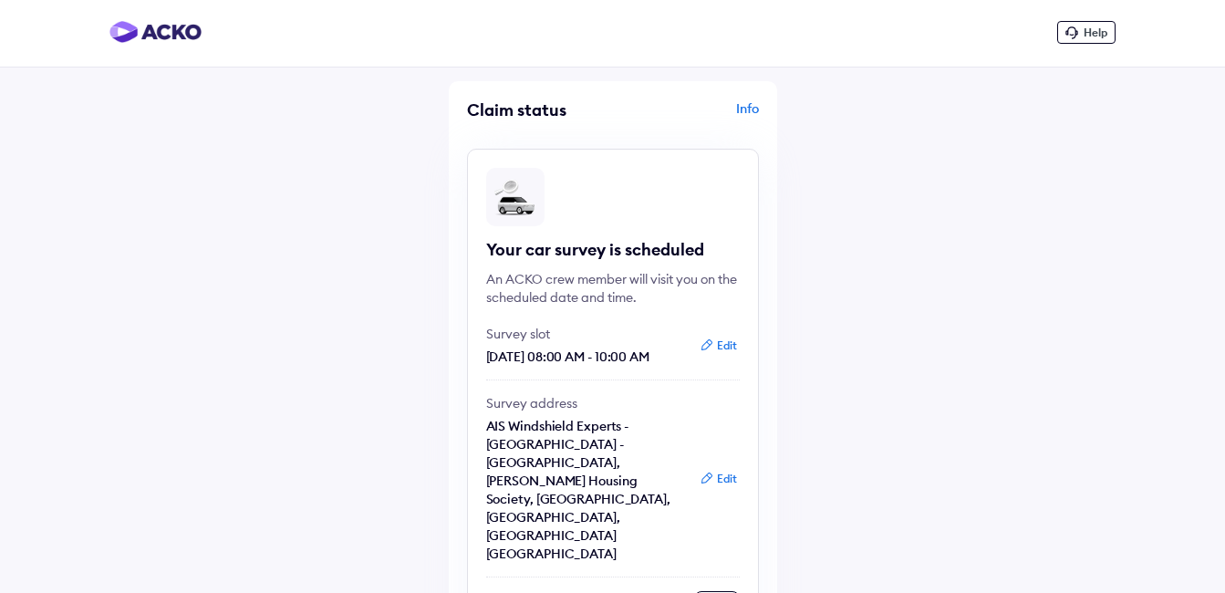
scroll to position [0, 0]
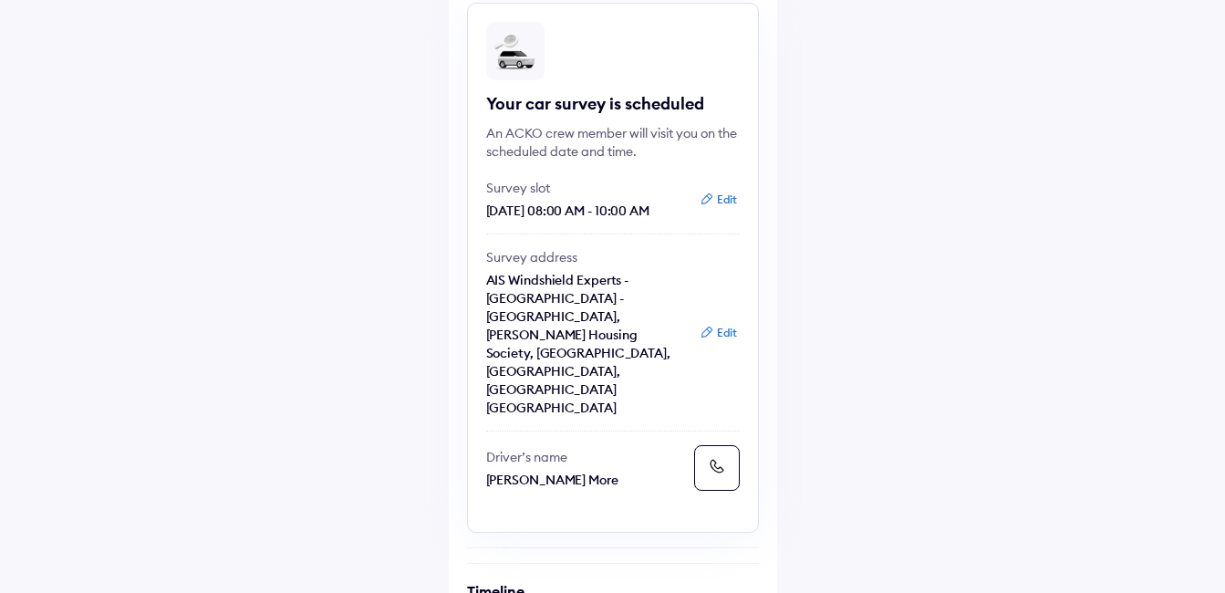
scroll to position [179, 0]
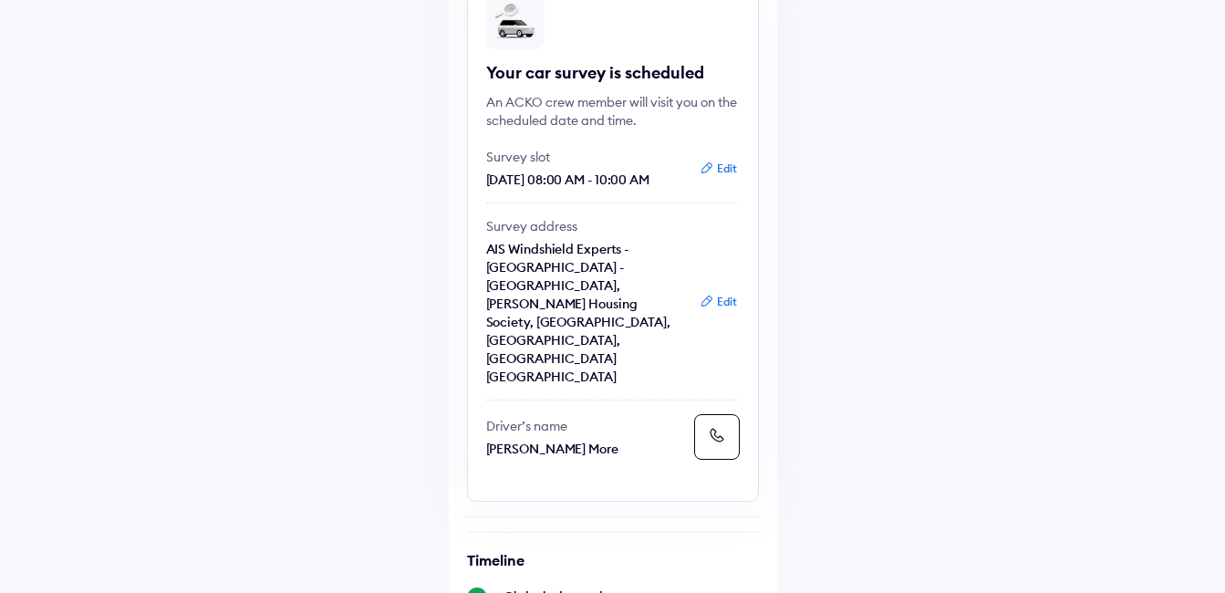
click at [719, 293] on button "Edit" at bounding box center [718, 302] width 48 height 18
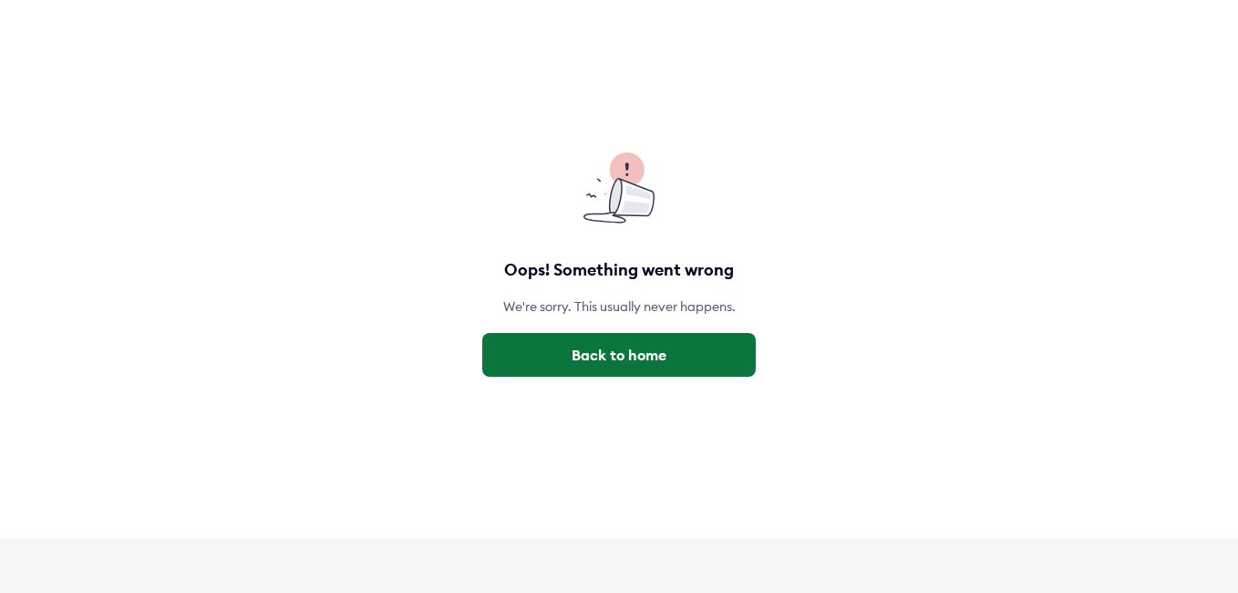
click at [640, 347] on button "Back to home" at bounding box center [619, 355] width 274 height 44
